Goal: Information Seeking & Learning: Learn about a topic

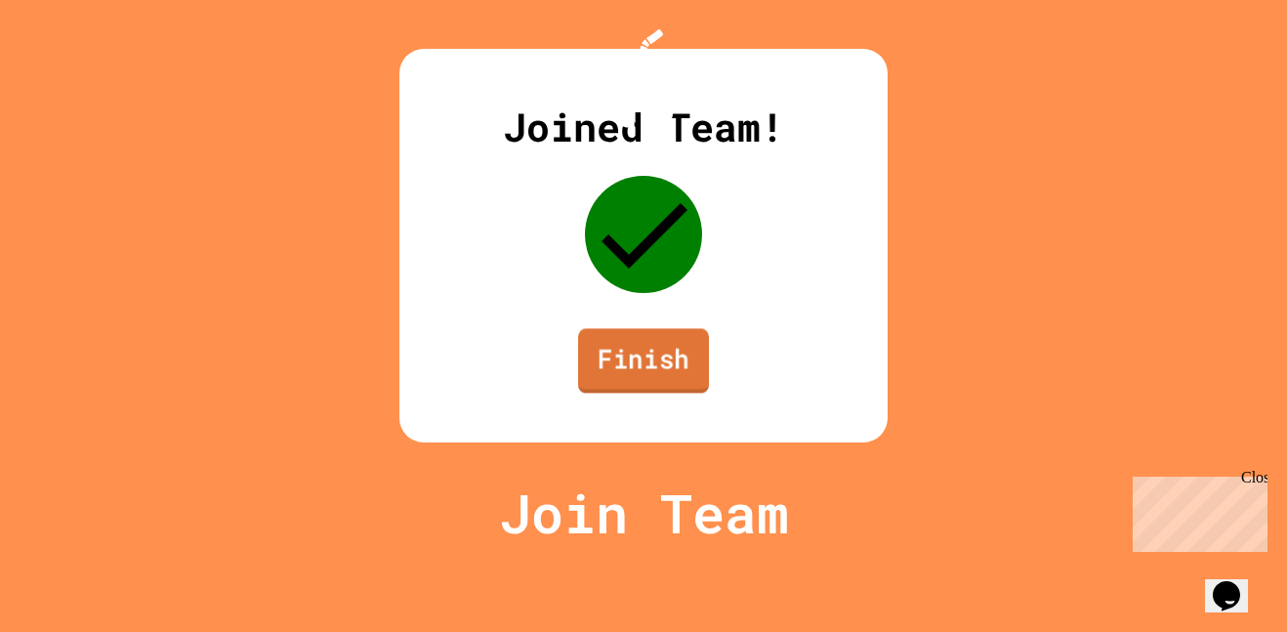
click at [647, 393] on link "Finish" at bounding box center [643, 360] width 131 height 64
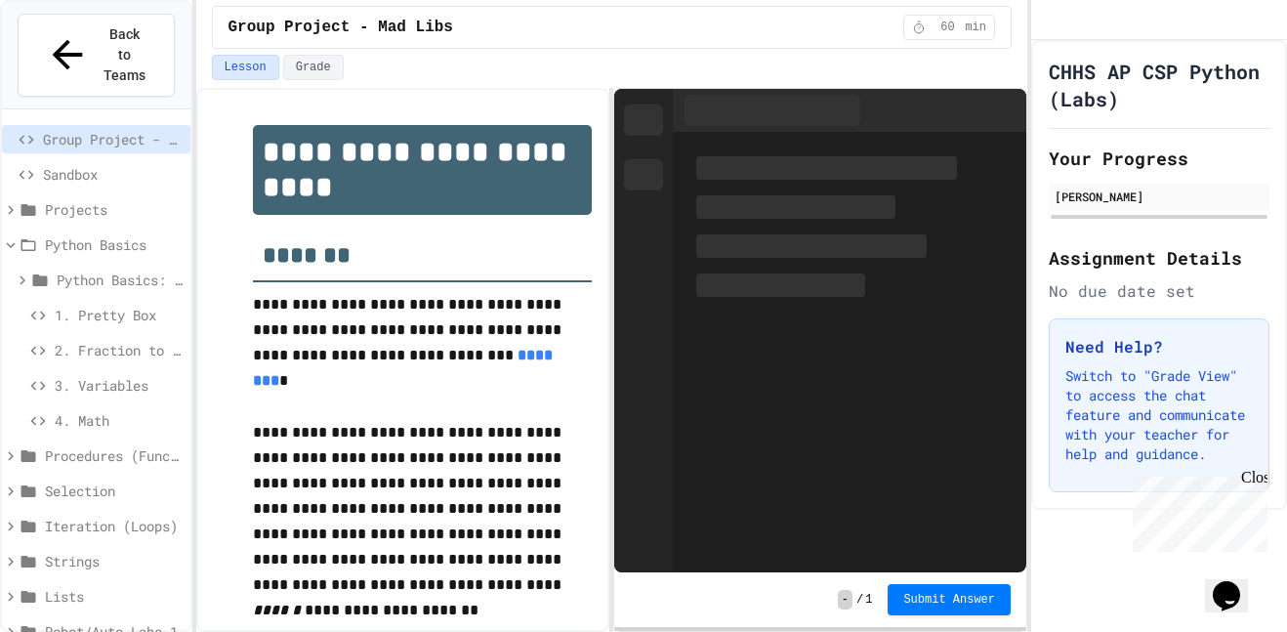
click at [81, 305] on span "1. Pretty Box" at bounding box center [119, 315] width 128 height 21
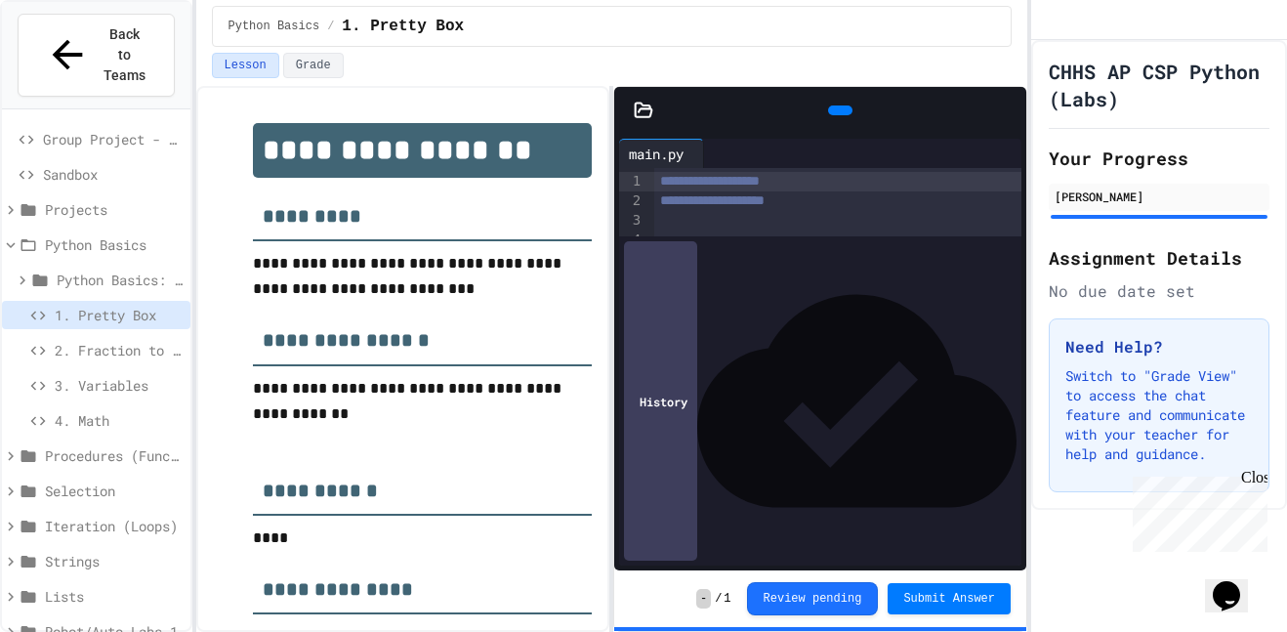
click at [838, 110] on icon at bounding box center [838, 110] width 0 height 0
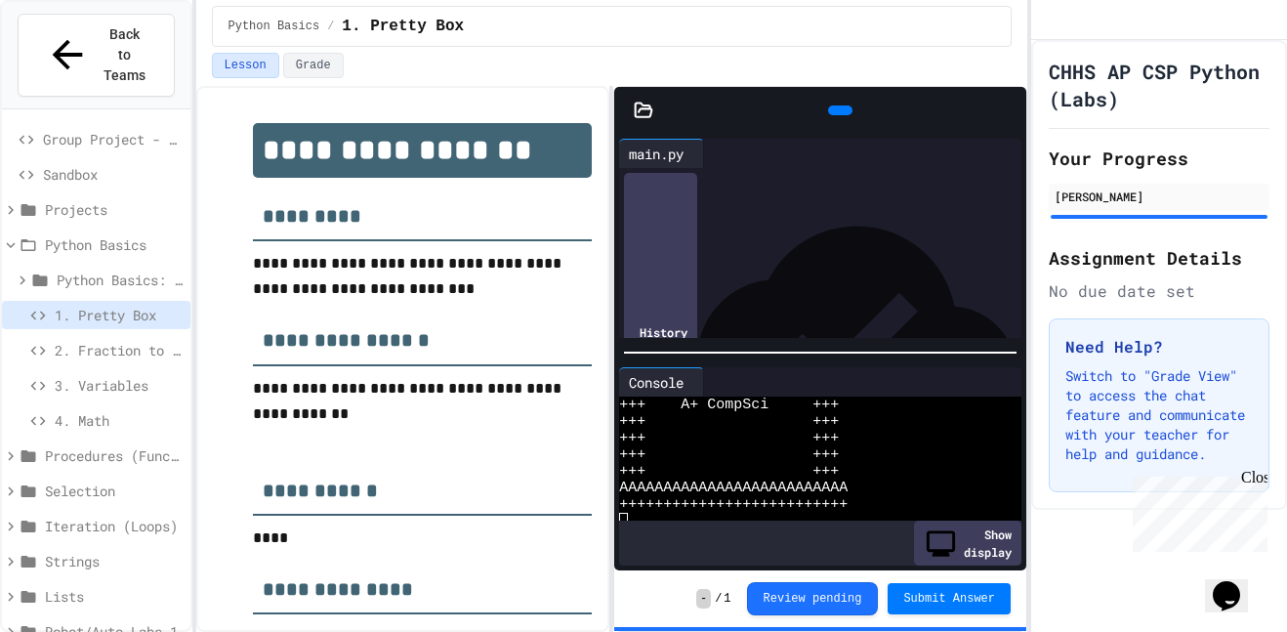
scroll to position [100, 0]
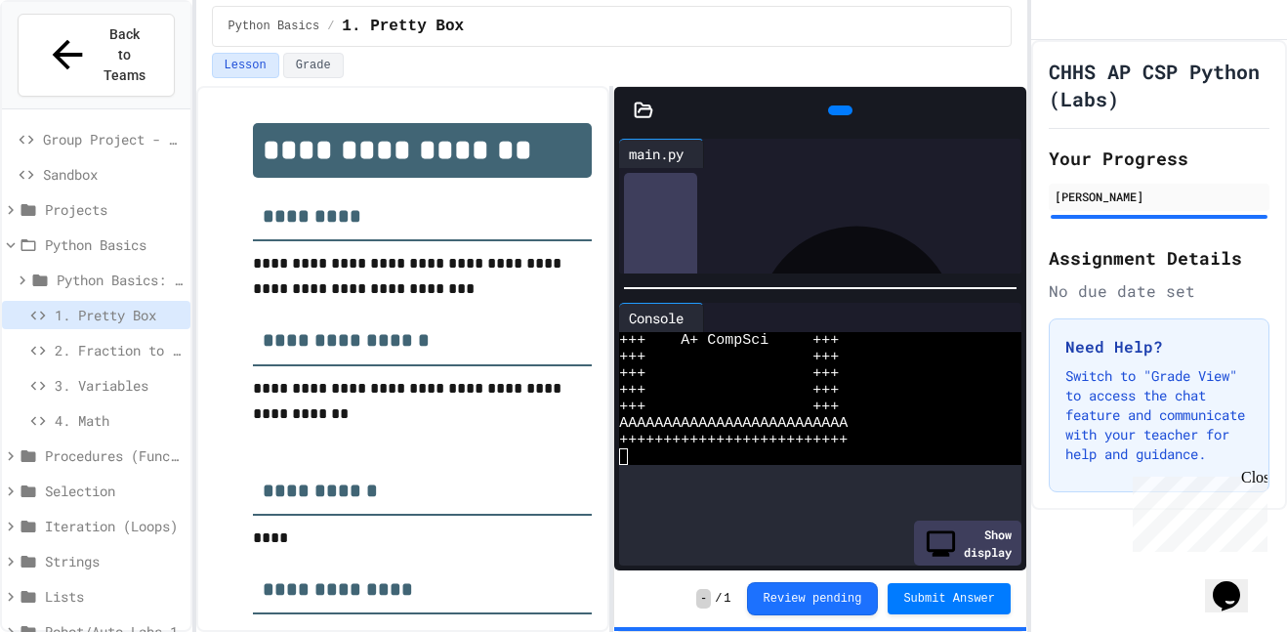
click at [750, 245] on div "**********" at bounding box center [820, 352] width 412 height 437
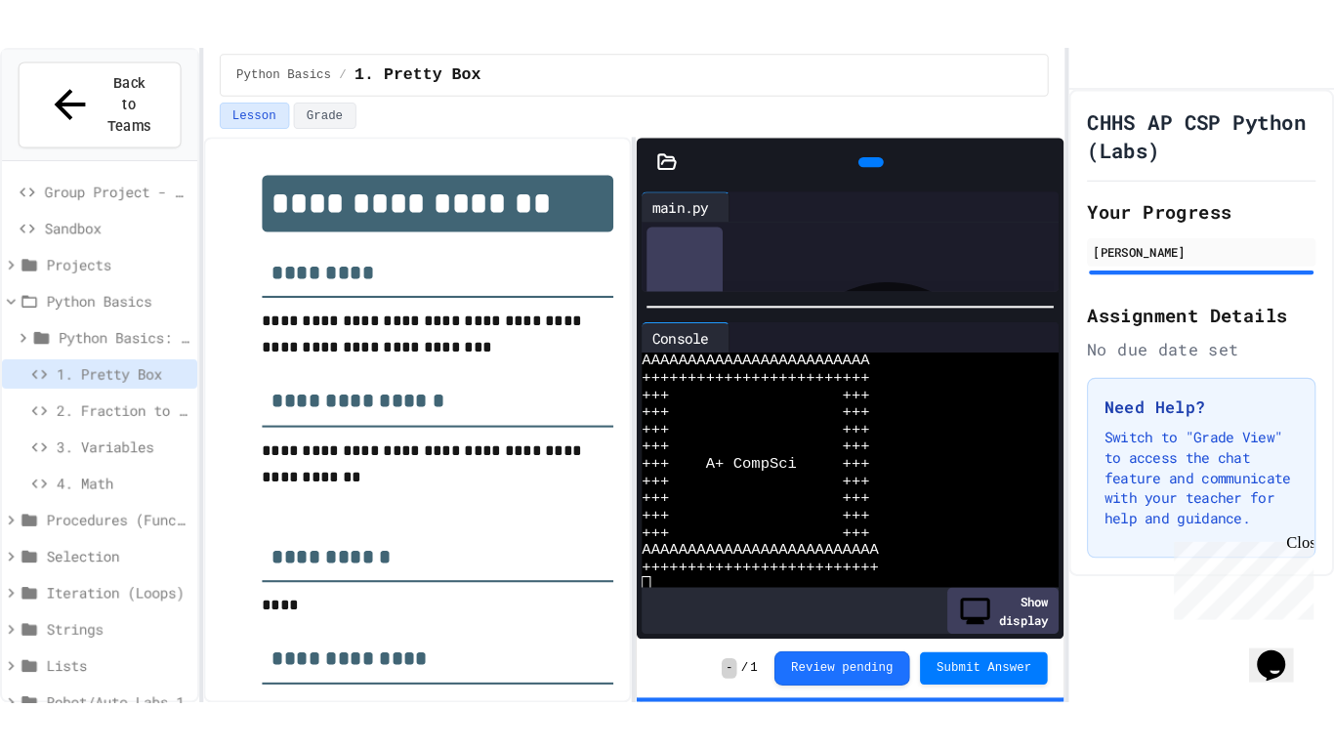
scroll to position [0, 0]
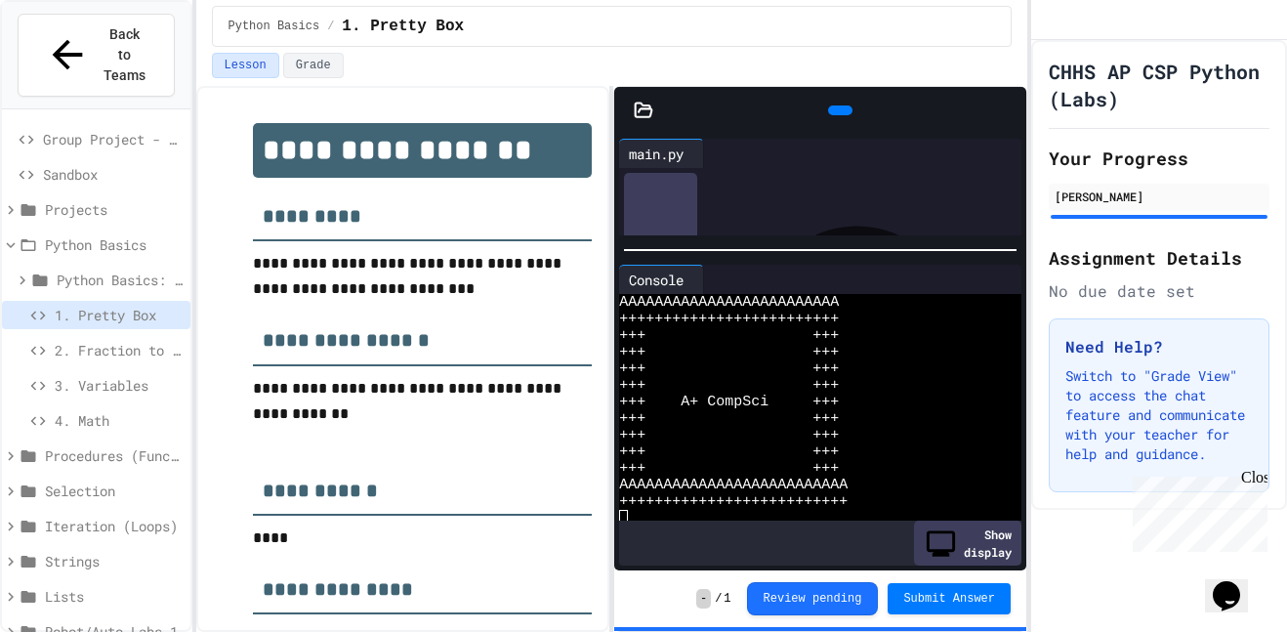
click at [78, 340] on span "2. Fraction to Decimal" at bounding box center [119, 350] width 128 height 21
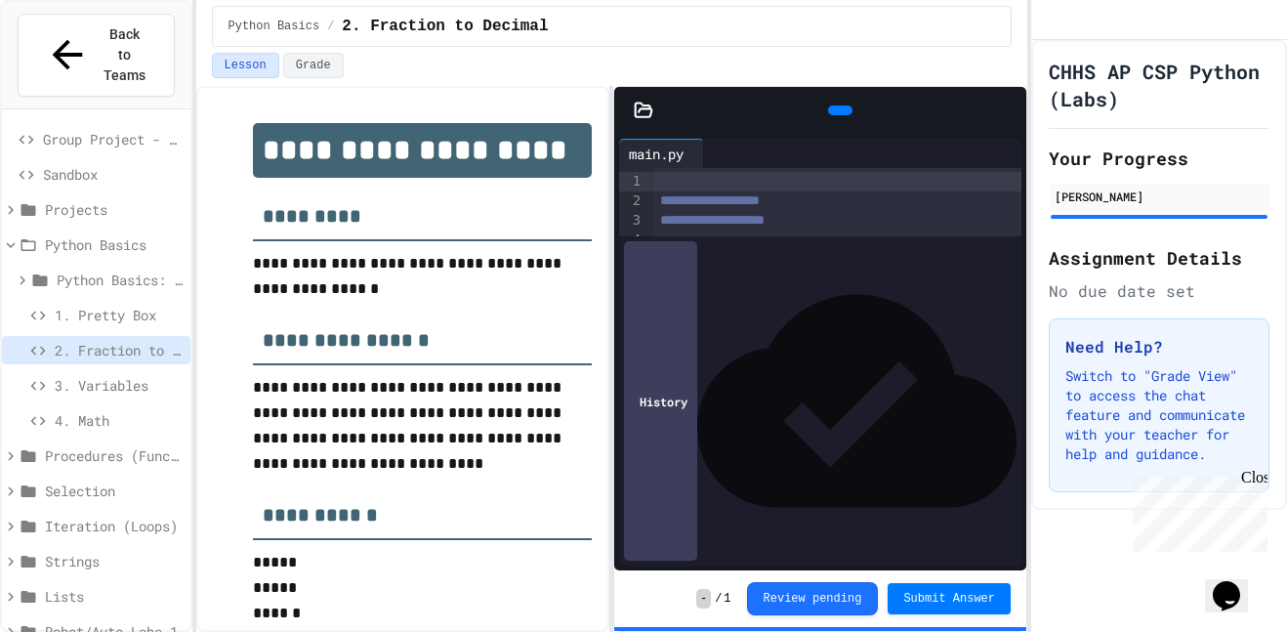
click at [1007, 110] on icon at bounding box center [1007, 110] width 0 height 0
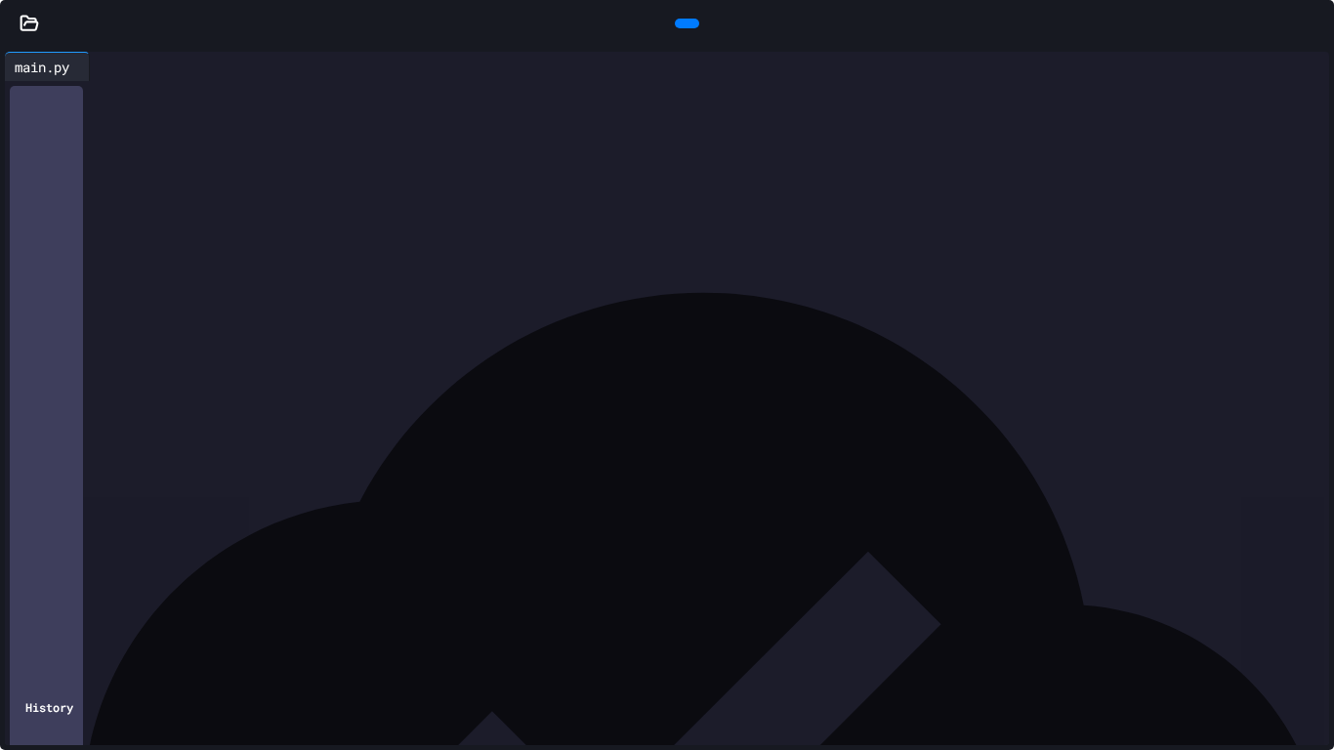
click at [692, 21] on div at bounding box center [687, 24] width 24 height 10
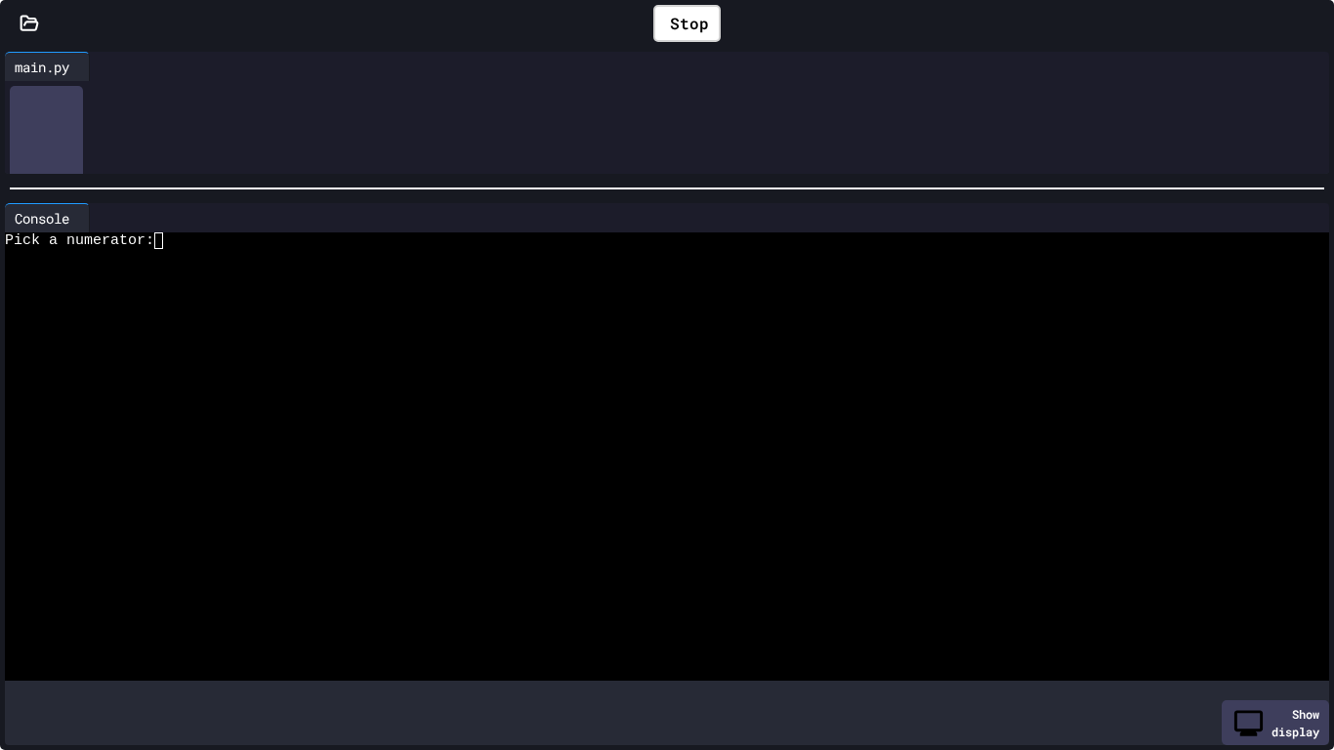
click at [683, 185] on div at bounding box center [667, 189] width 1334 height 20
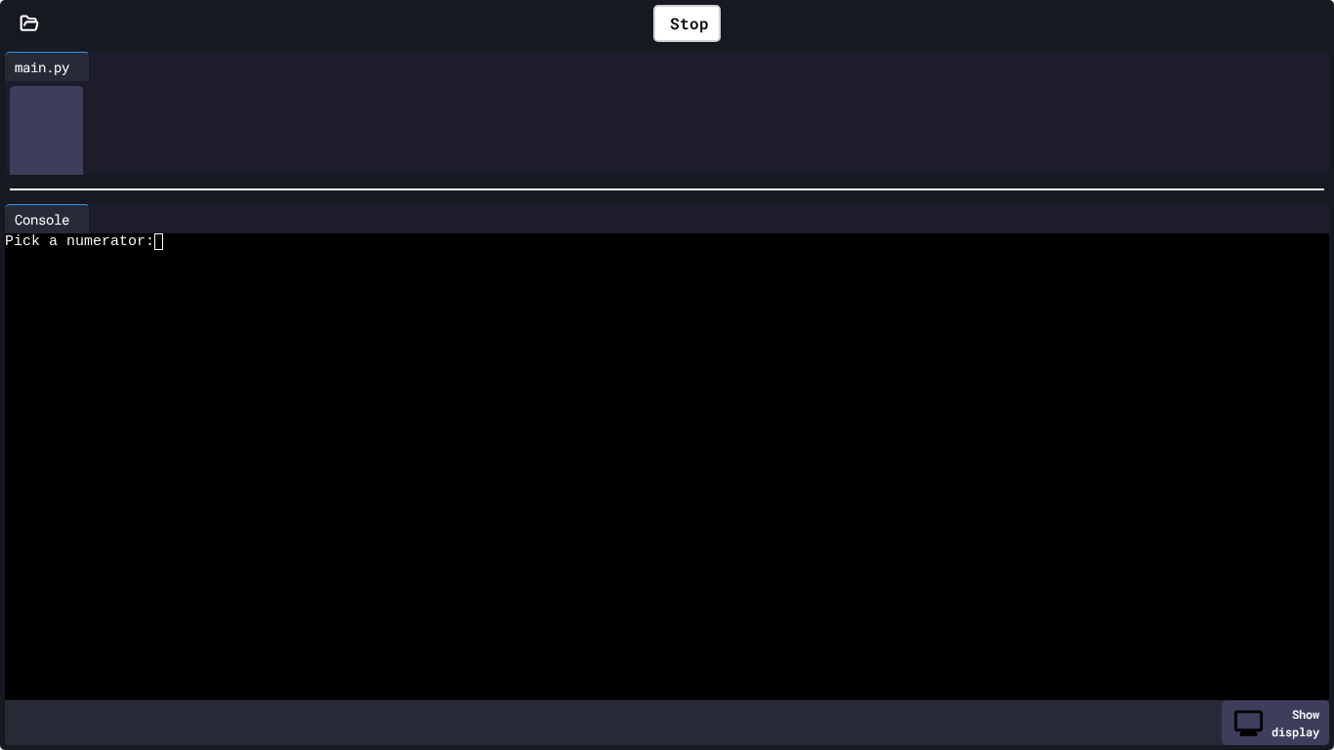
click at [168, 239] on textarea "Terminal input" at bounding box center [167, 241] width 9 height 17
click at [229, 178] on div "**********" at bounding box center [667, 113] width 1334 height 133
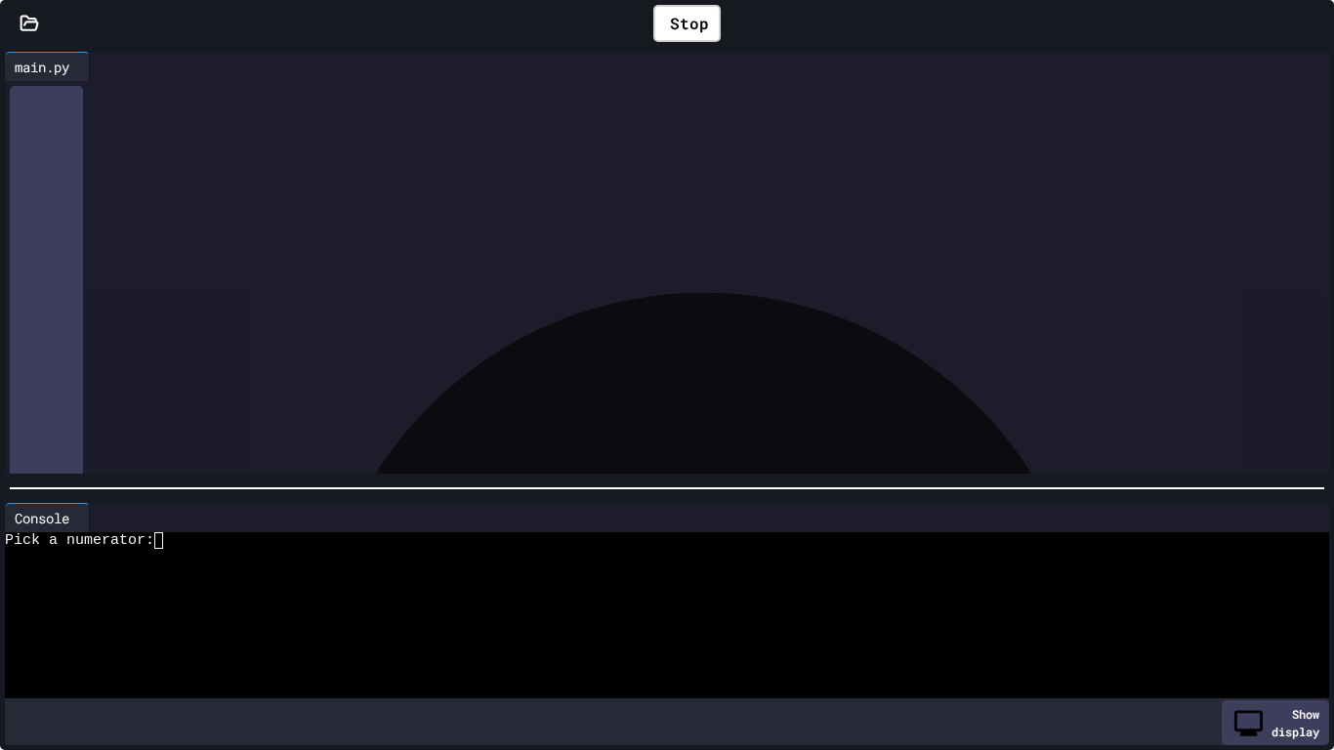
click at [277, 500] on div "**********" at bounding box center [667, 398] width 1334 height 703
click at [169, 543] on textarea "Terminal input" at bounding box center [167, 540] width 9 height 17
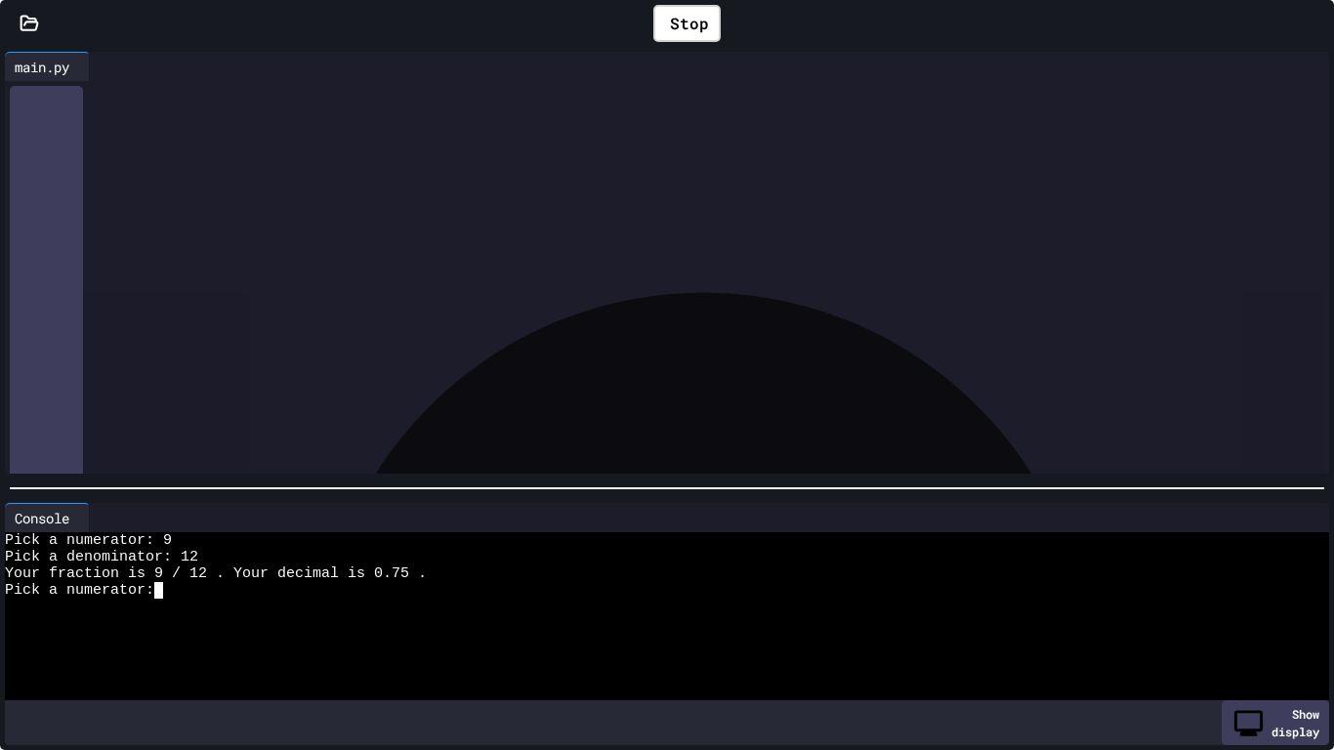
click at [434, 631] on div at bounding box center [660, 640] width 1310 height 17
click at [1286, 25] on icon at bounding box center [1327, 35] width 20 height 20
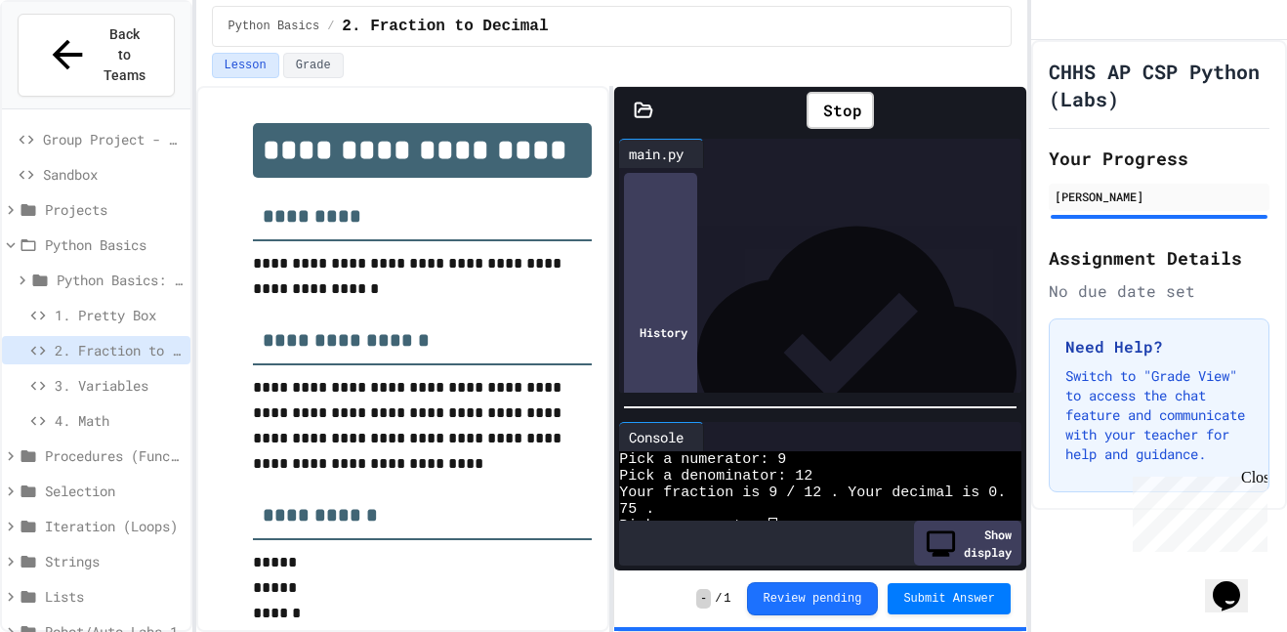
click at [60, 375] on span "3. Variables" at bounding box center [119, 385] width 128 height 21
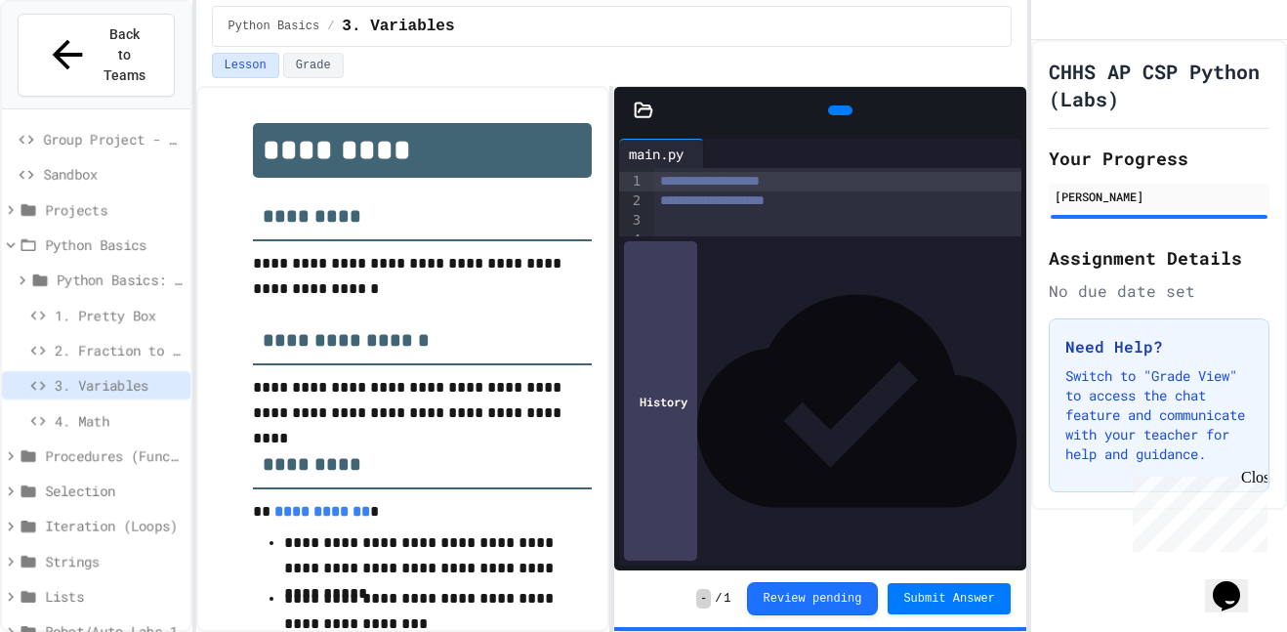
click at [1012, 115] on icon at bounding box center [1019, 122] width 14 height 14
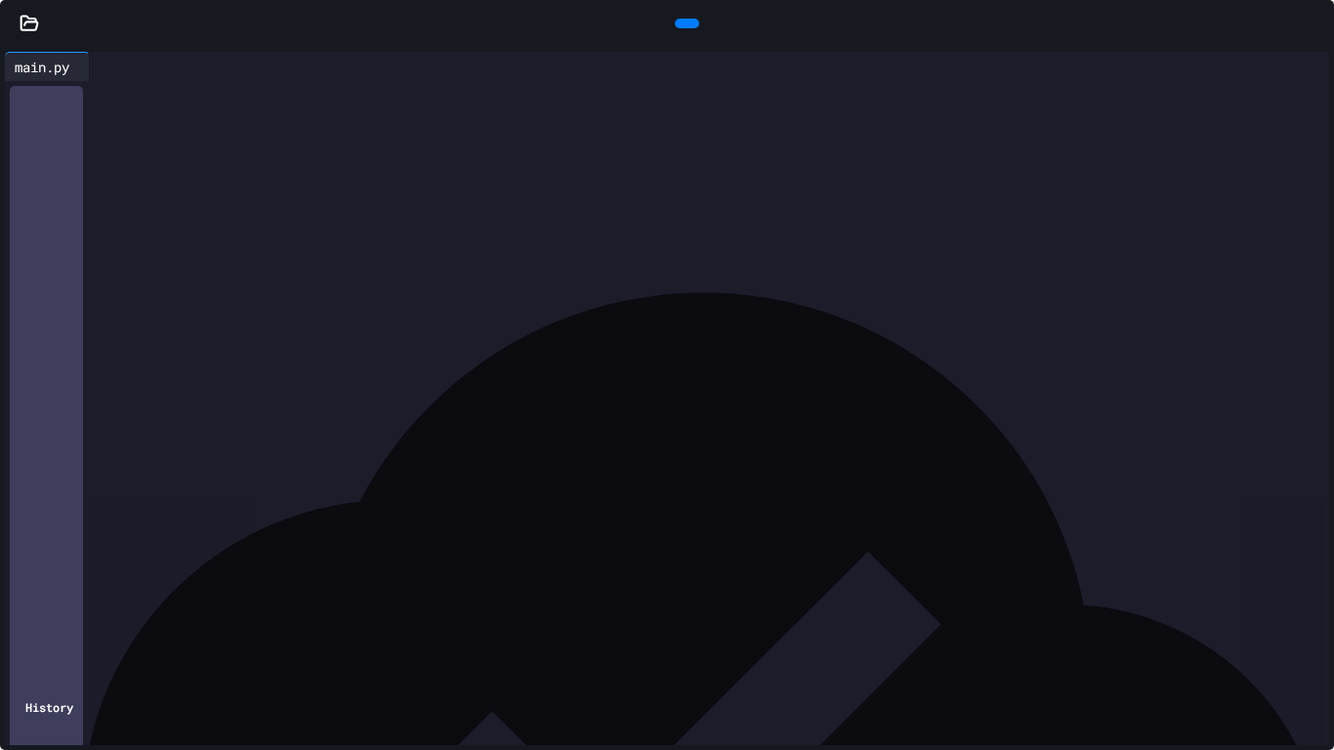
click at [701, 20] on div at bounding box center [687, 23] width 44 height 29
click at [689, 21] on div at bounding box center [687, 24] width 24 height 10
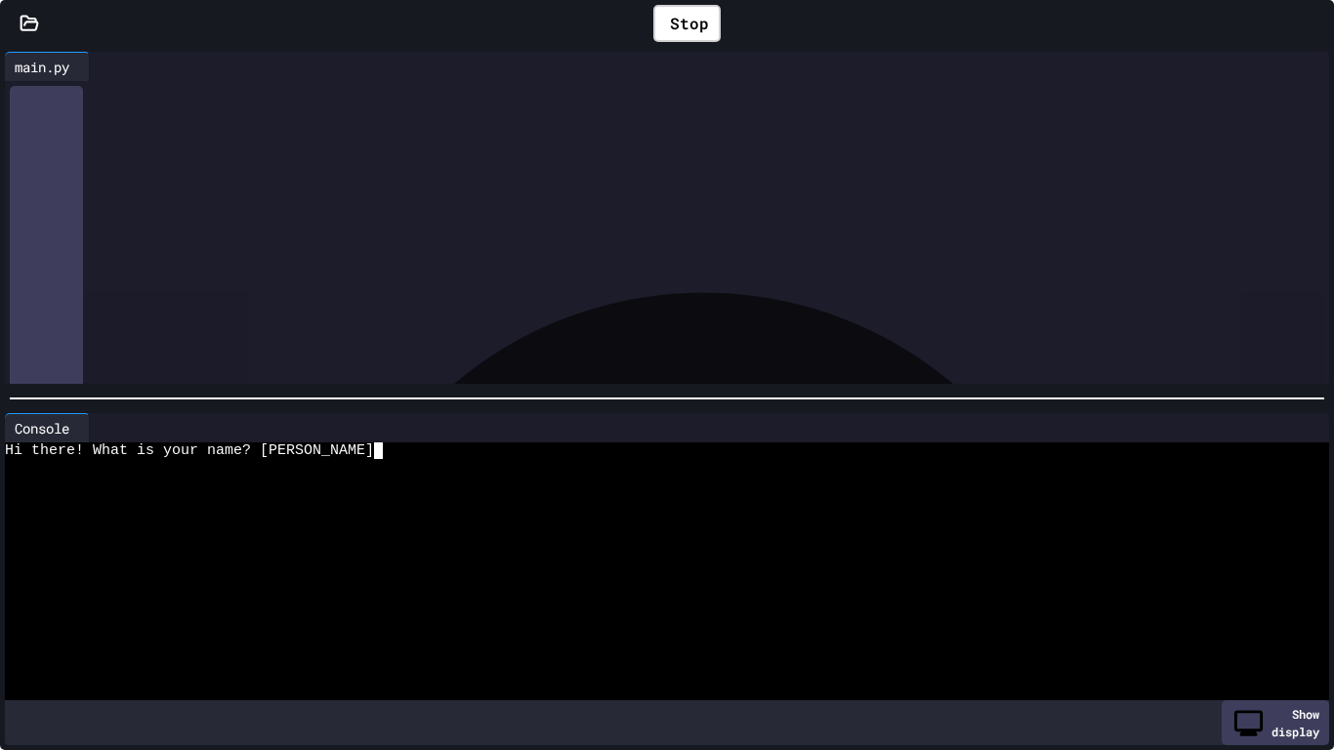
type textarea "***"
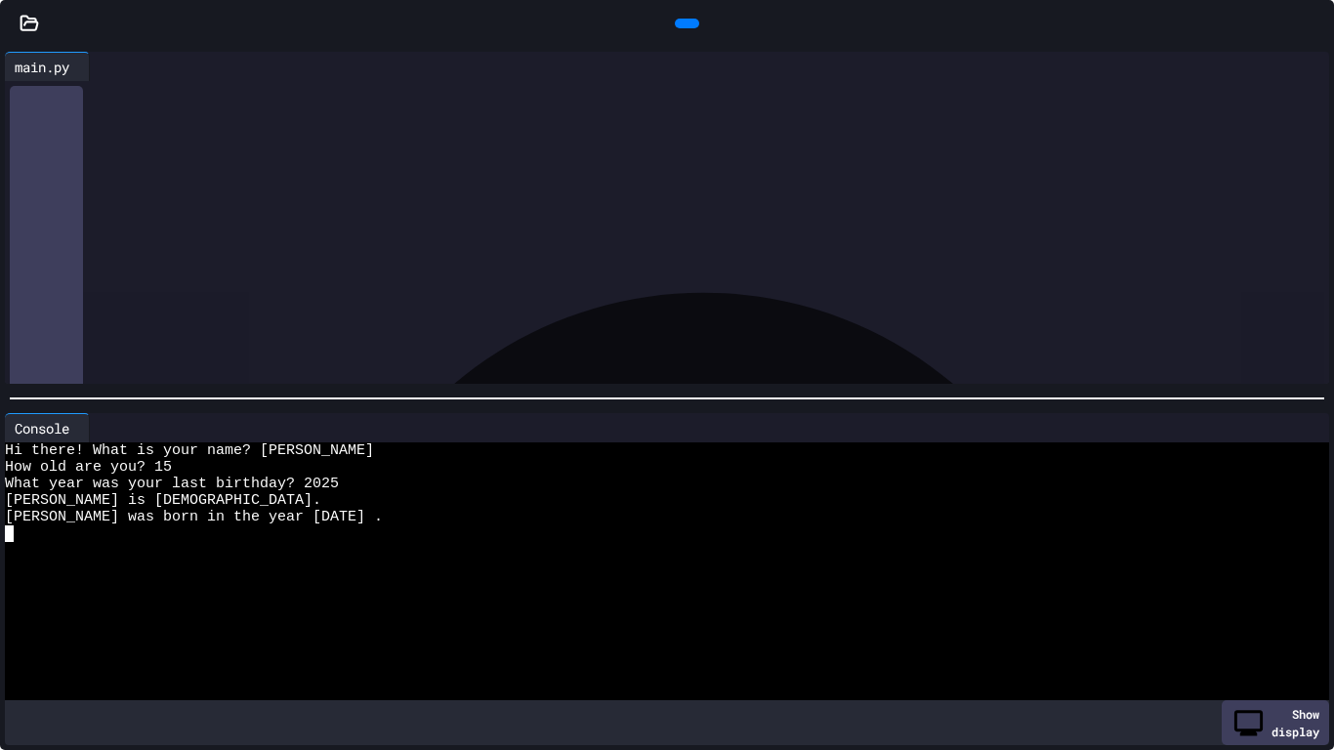
click at [1286, 23] on icon at bounding box center [1315, 23] width 0 height 0
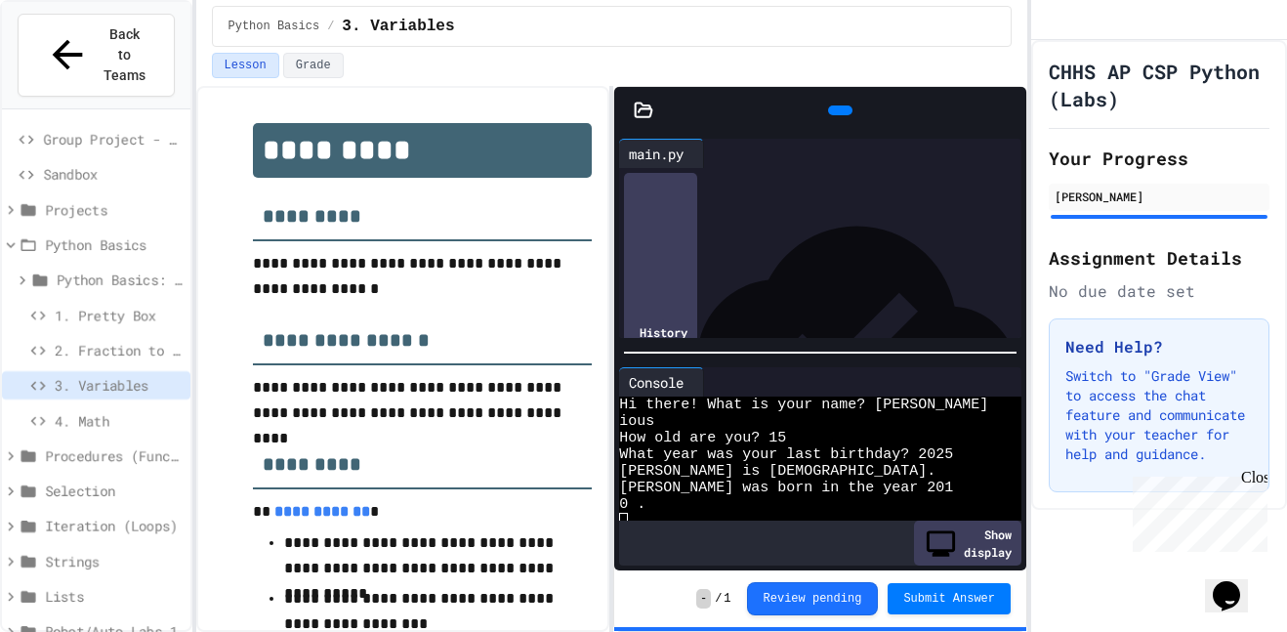
click at [110, 410] on span "4. Math" at bounding box center [119, 420] width 128 height 21
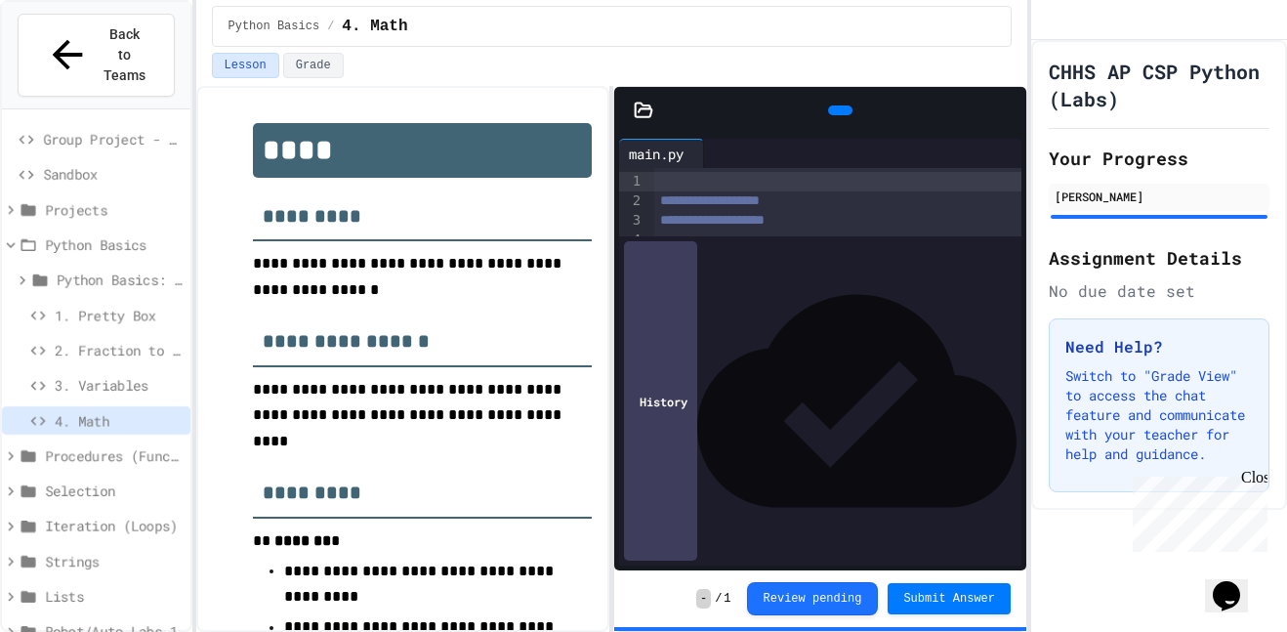
click at [838, 110] on icon at bounding box center [838, 110] width 0 height 0
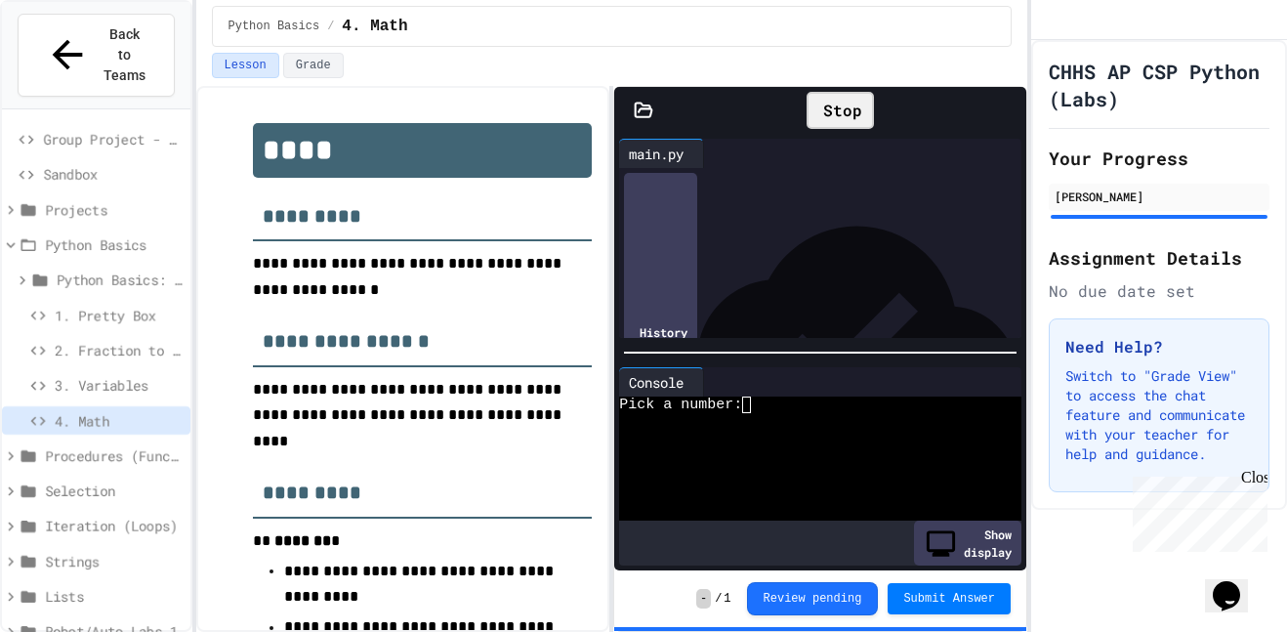
click at [1007, 110] on icon at bounding box center [1007, 110] width 0 height 0
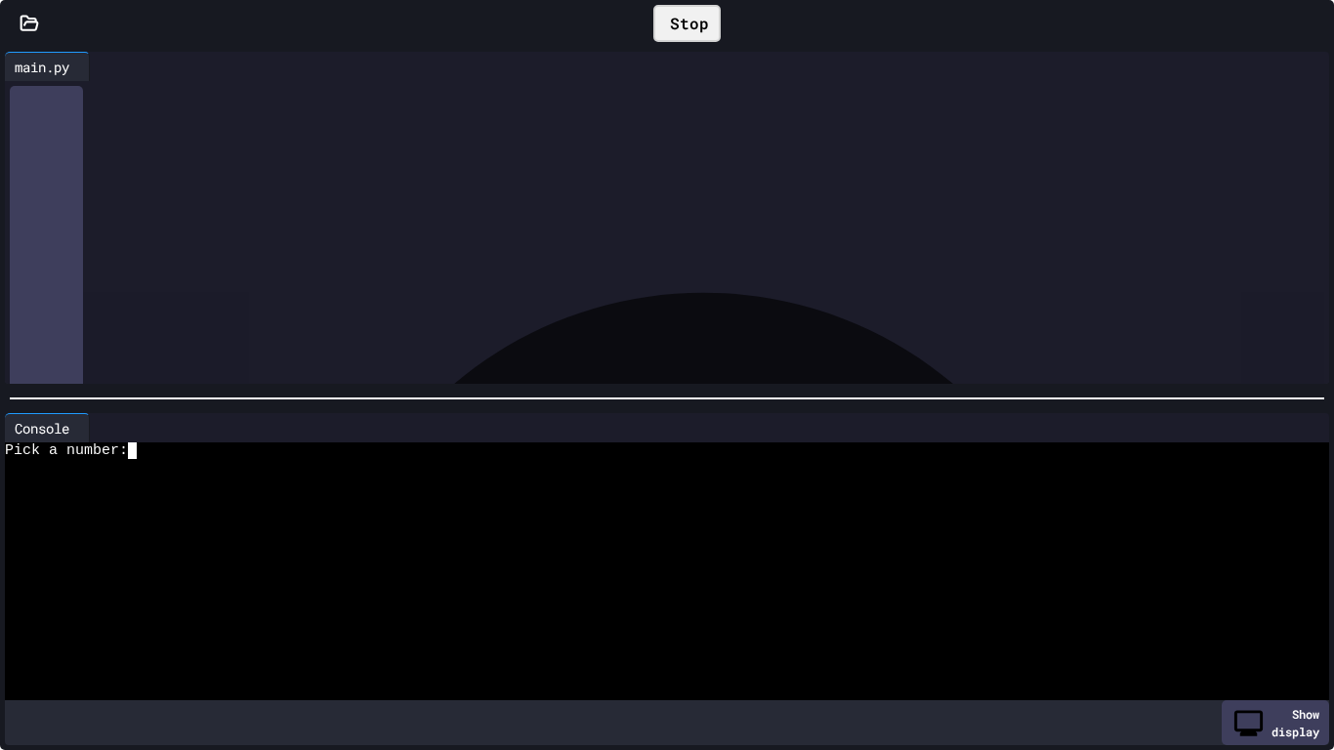
click at [143, 450] on textarea "Terminal input" at bounding box center [141, 451] width 9 height 17
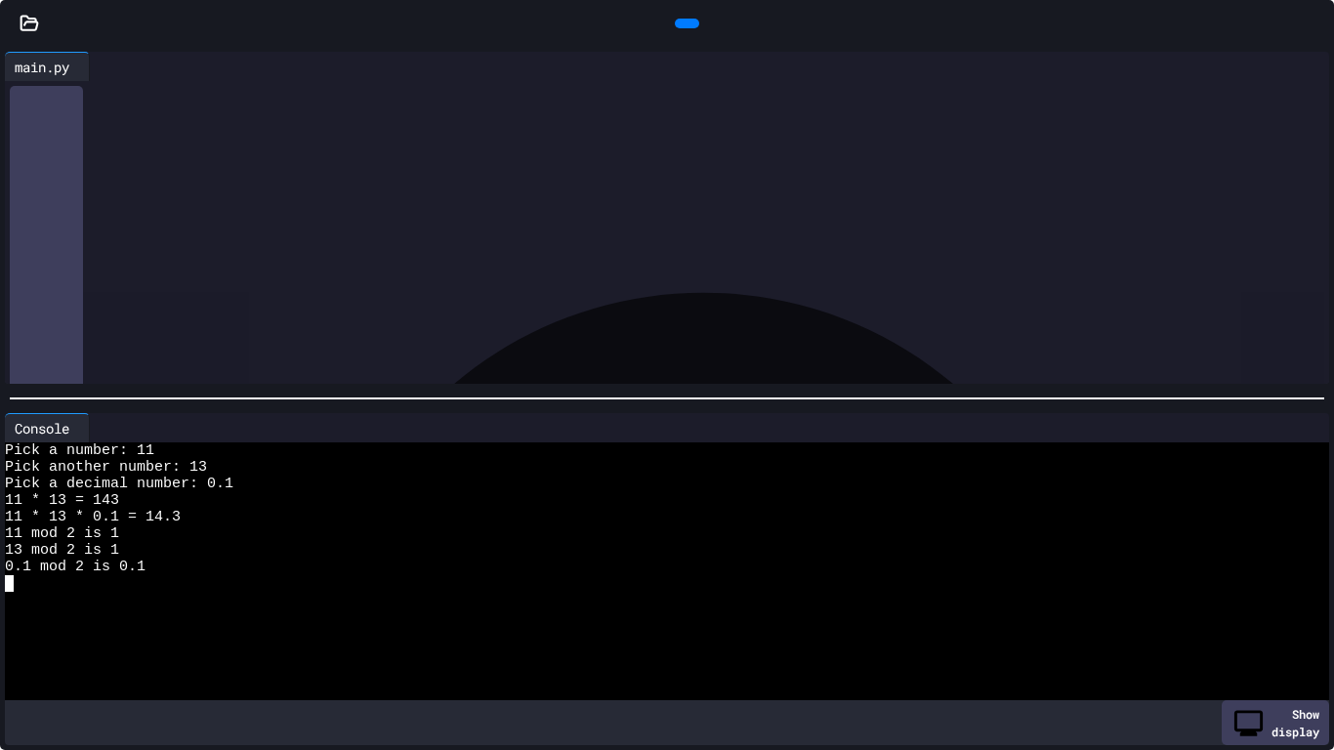
click at [686, 19] on div at bounding box center [687, 24] width 24 height 10
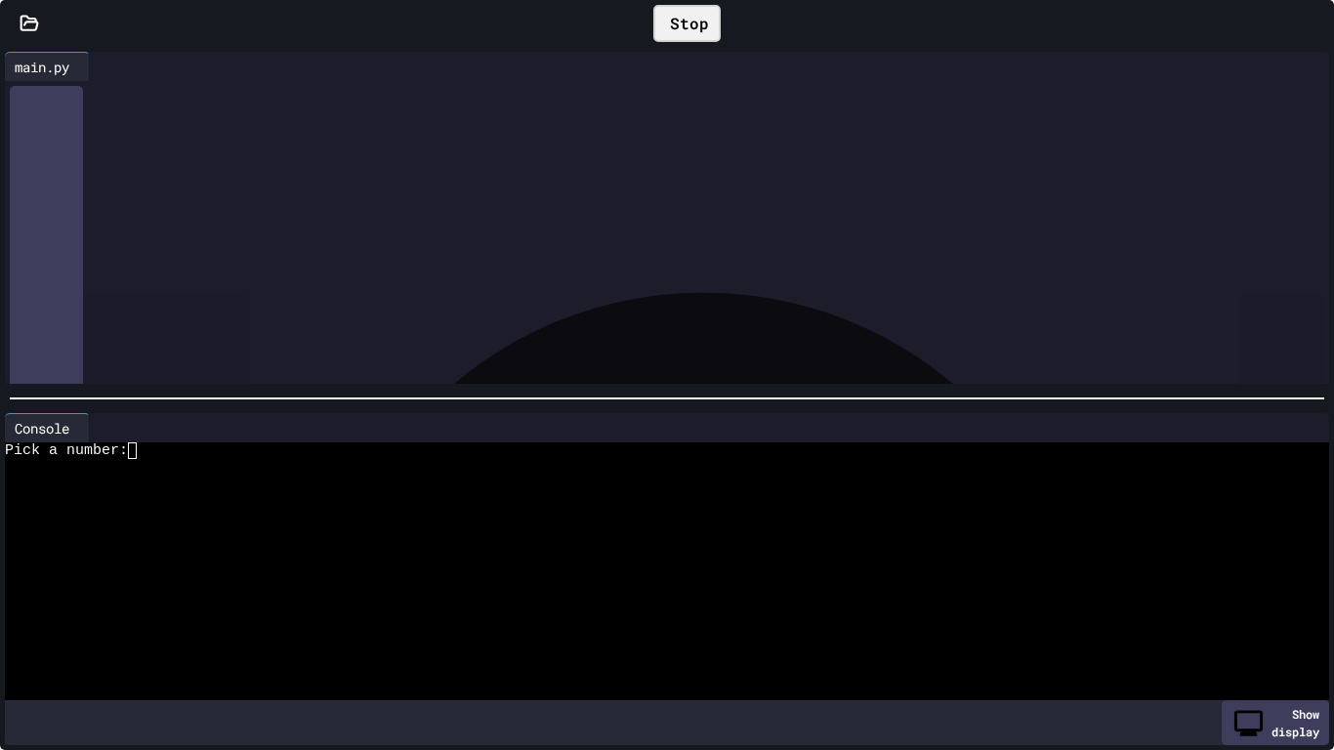
click at [686, 11] on div "Stop" at bounding box center [686, 23] width 67 height 37
click at [686, 19] on div at bounding box center [687, 24] width 24 height 10
click at [141, 453] on textarea "Terminal input" at bounding box center [141, 451] width 9 height 17
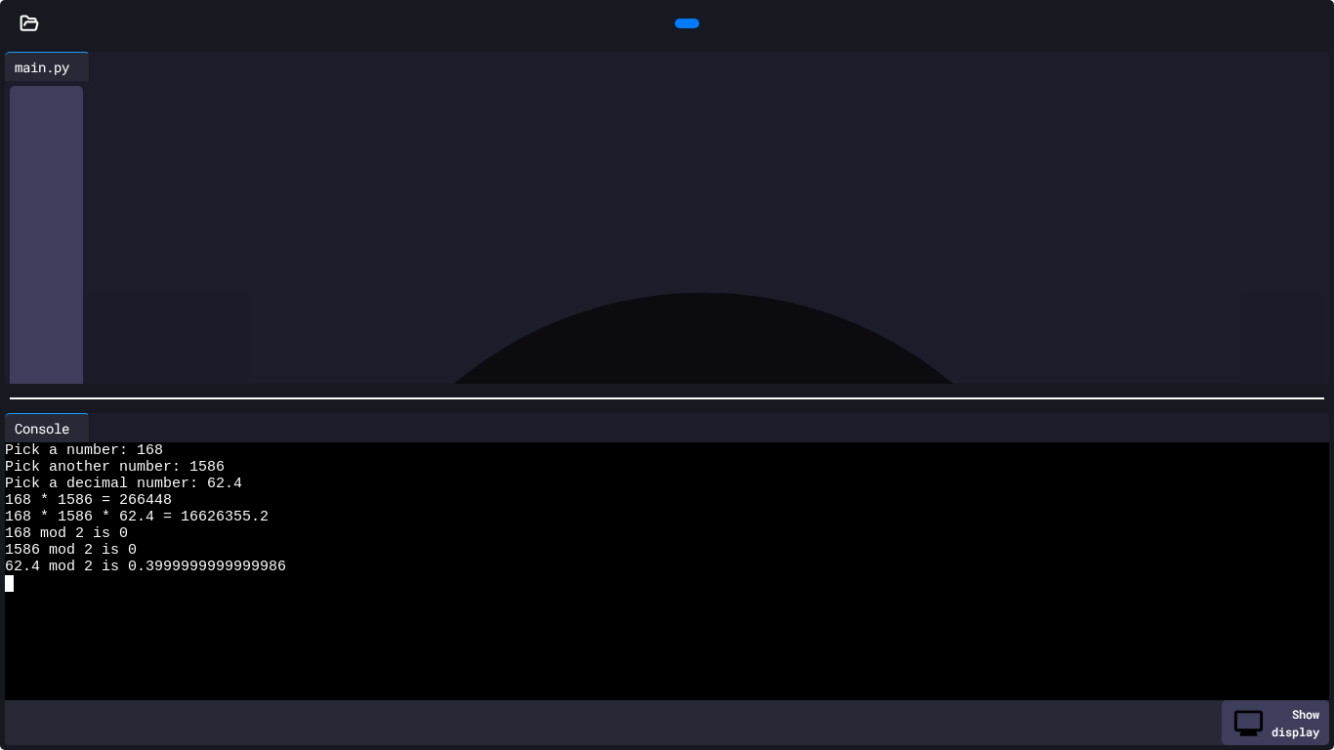
click at [1286, 25] on icon at bounding box center [1327, 35] width 20 height 20
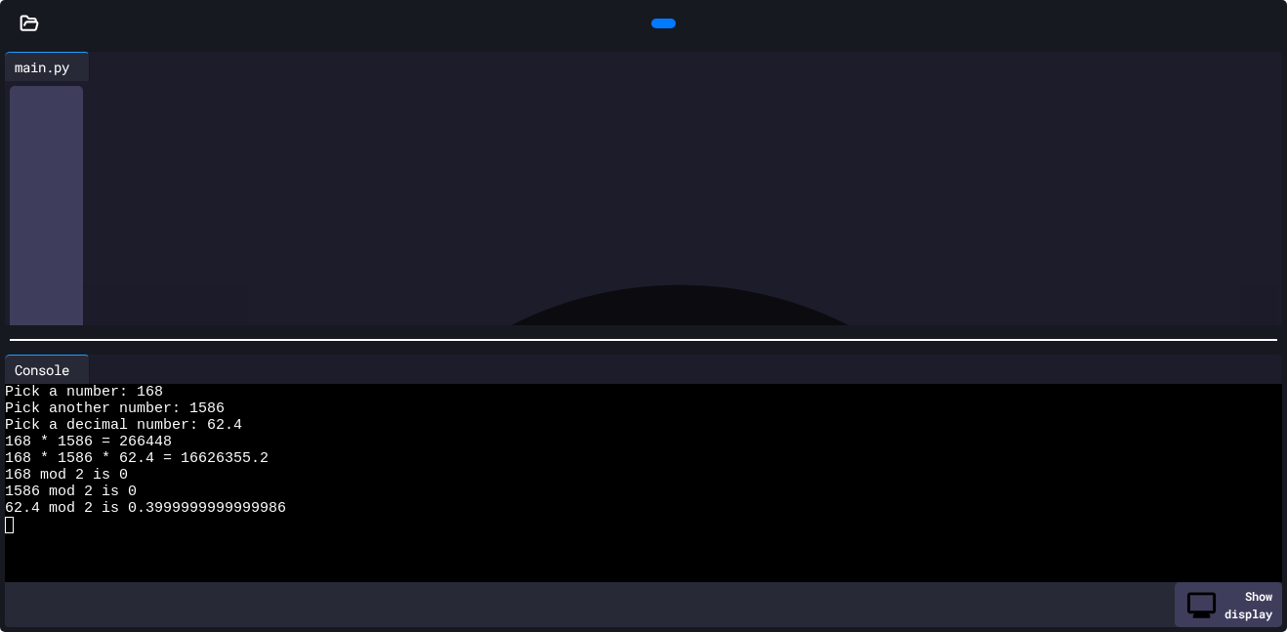
scroll to position [17, 0]
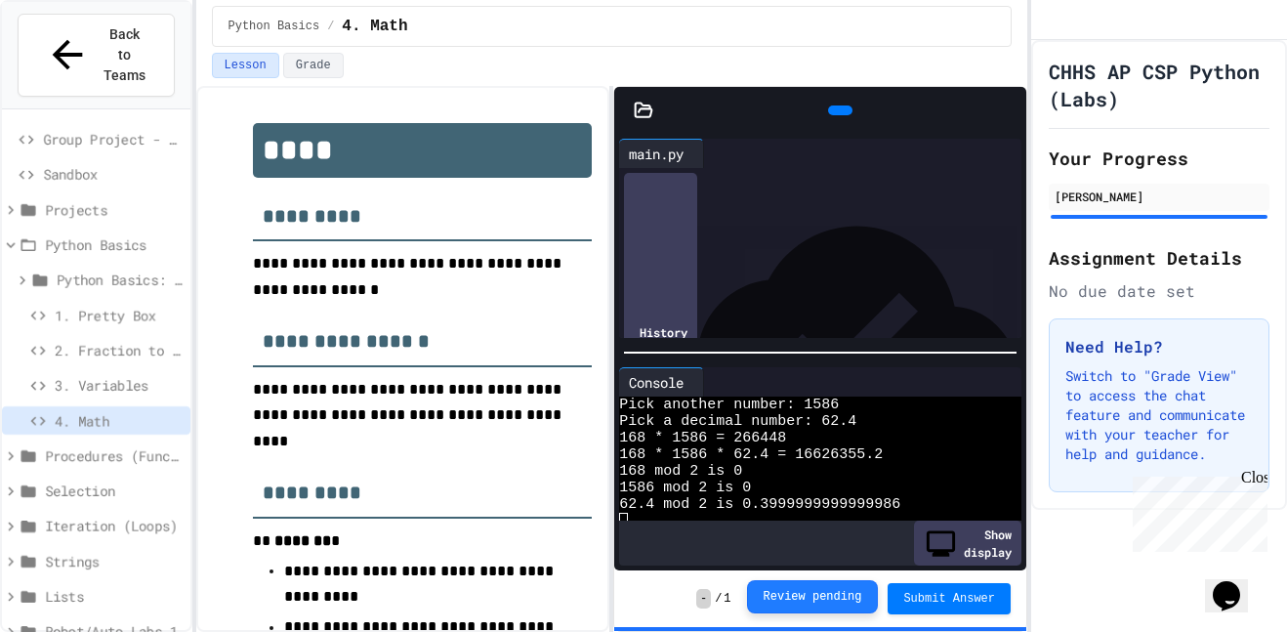
click at [840, 606] on button "Review pending" at bounding box center [813, 596] width 132 height 33
